Goal: Task Accomplishment & Management: Manage account settings

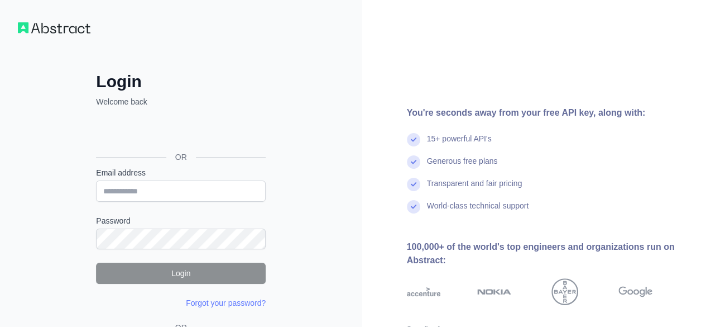
click at [156, 182] on input "Email address" at bounding box center [181, 190] width 170 height 21
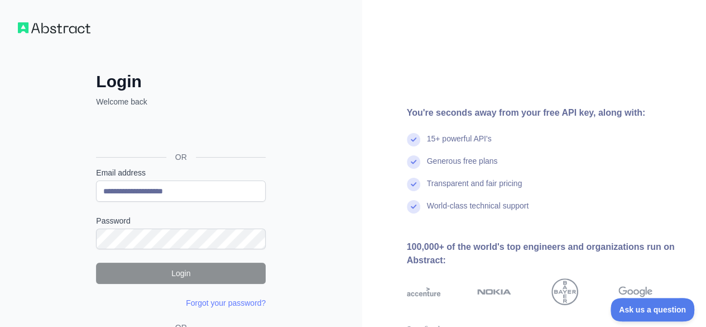
type input "**********"
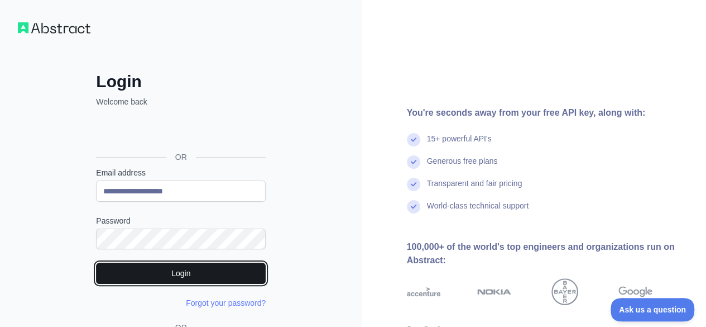
click at [199, 267] on button "Login" at bounding box center [181, 272] width 170 height 21
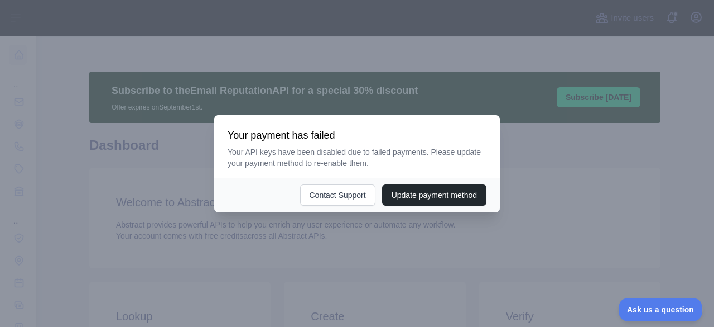
click at [247, 250] on div at bounding box center [357, 163] width 714 height 327
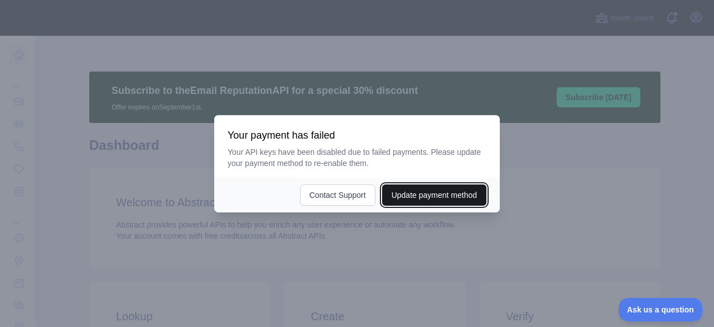
click at [445, 195] on button "Update payment method" at bounding box center [434, 194] width 104 height 21
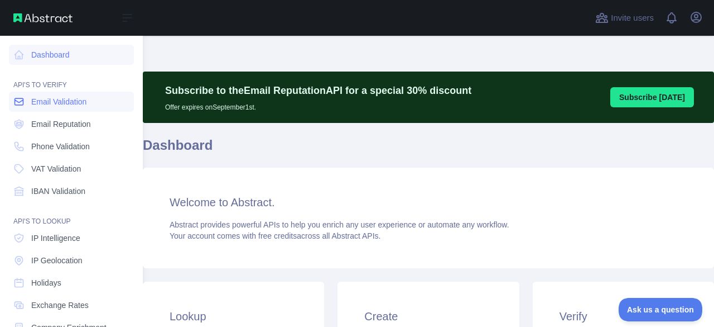
click at [64, 106] on span "Email Validation" at bounding box center [58, 101] width 55 height 11
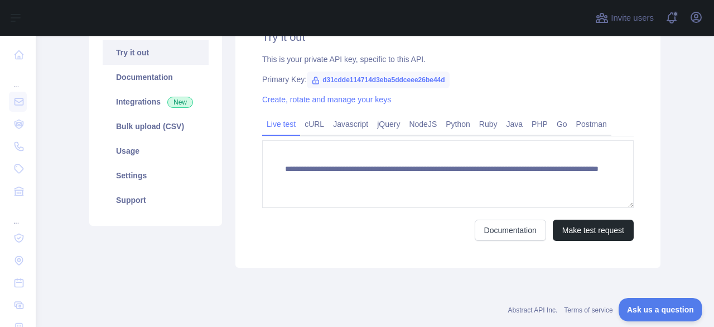
scroll to position [112, 0]
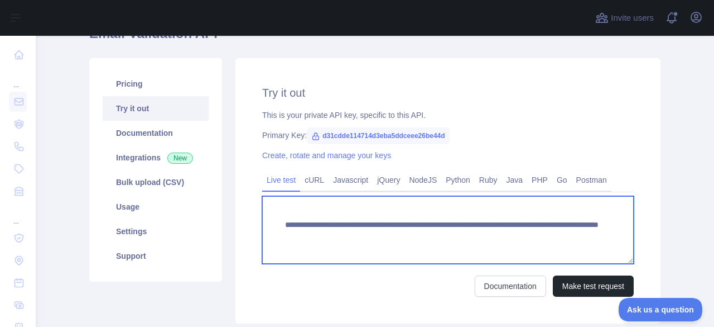
click at [391, 236] on textarea "**********" at bounding box center [448, 230] width 372 height 68
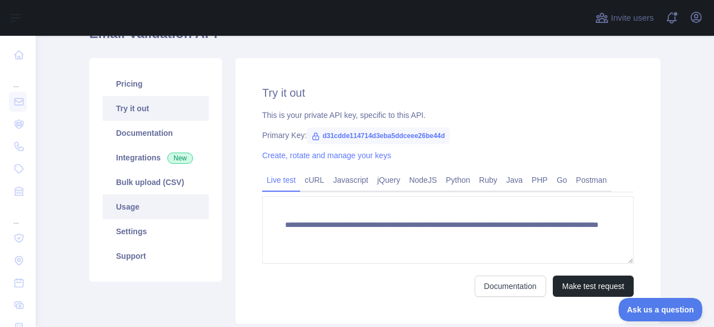
click at [148, 212] on link "Usage" at bounding box center [156, 206] width 106 height 25
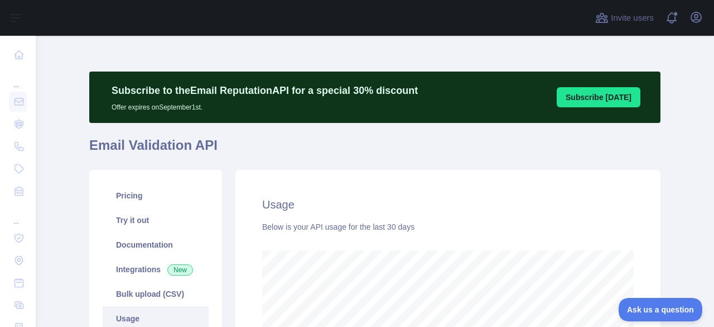
scroll to position [291, 670]
click at [698, 22] on icon "button" at bounding box center [697, 17] width 10 height 10
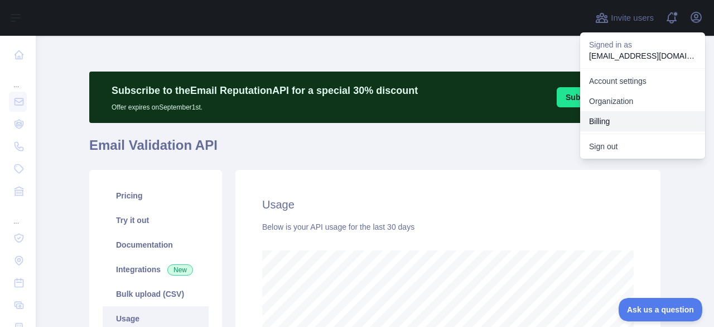
click at [630, 116] on button "Billing" at bounding box center [643, 121] width 125 height 20
